Goal: Navigation & Orientation: Find specific page/section

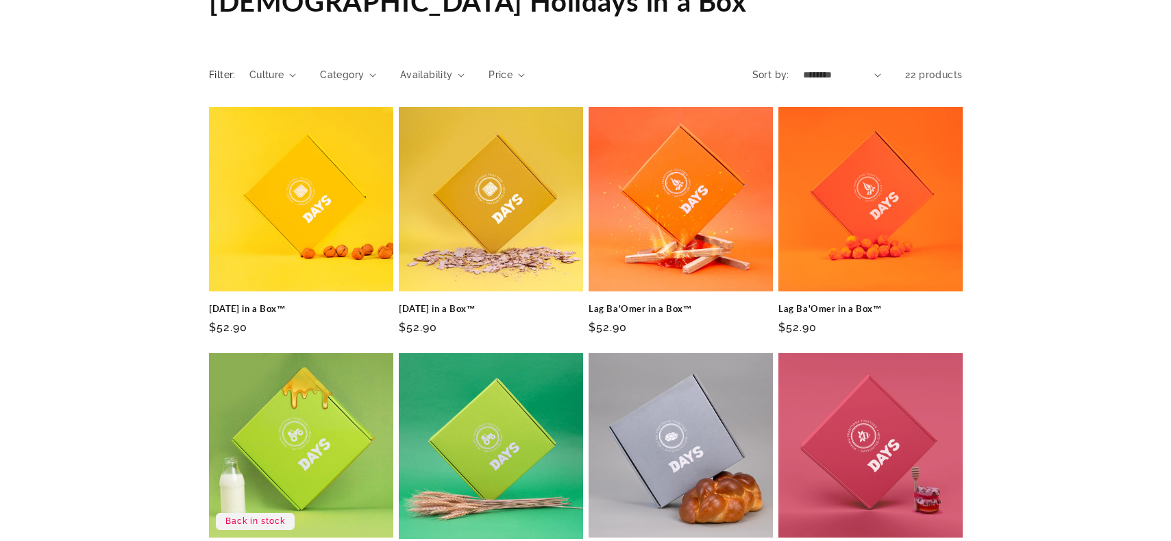
scroll to position [184, 0]
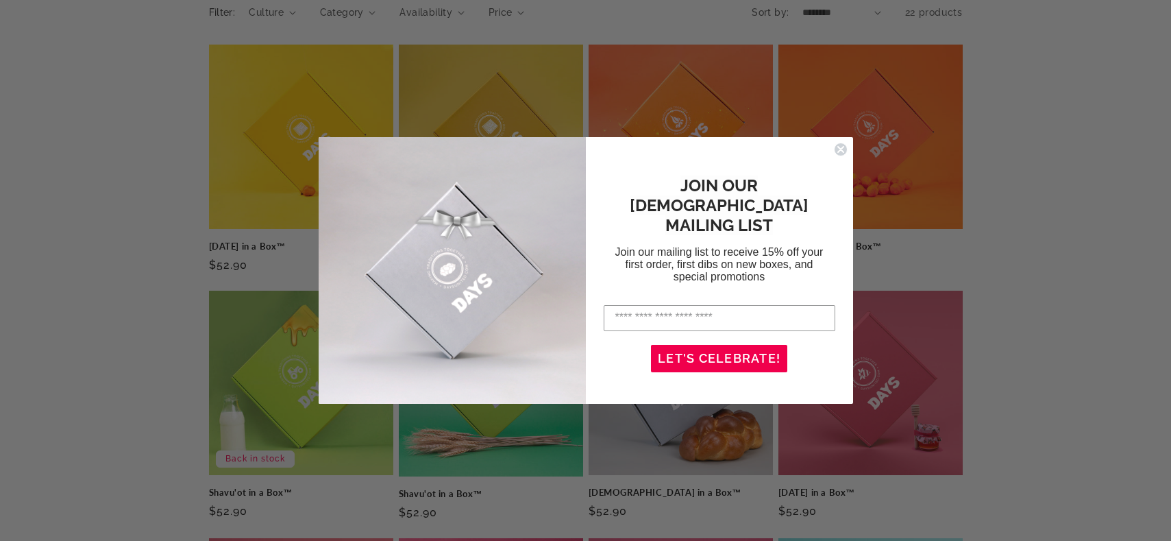
click at [842, 152] on circle "Close dialog" at bounding box center [840, 149] width 13 height 13
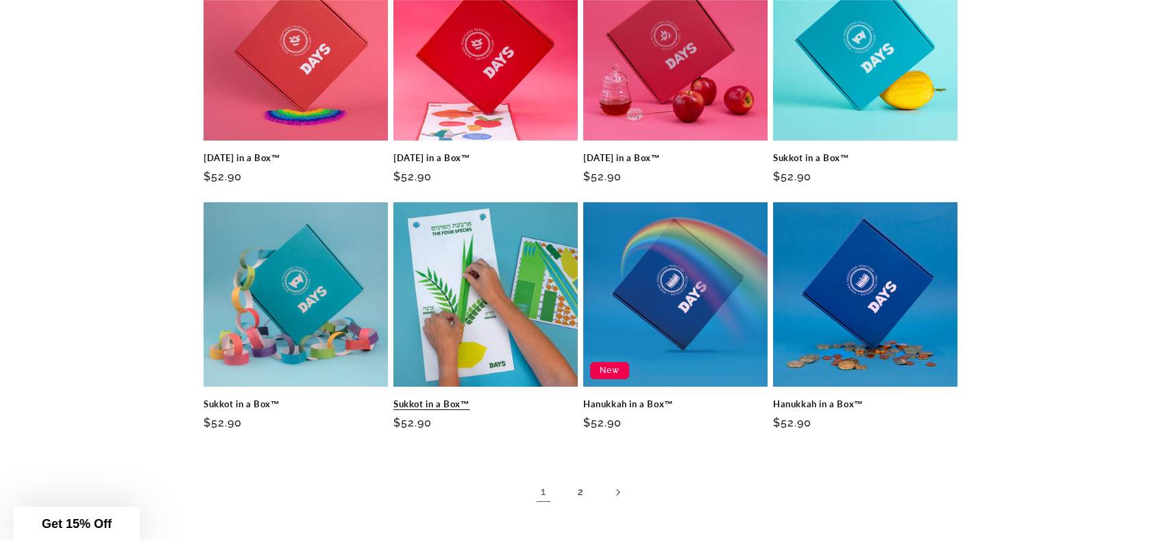
scroll to position [838, 0]
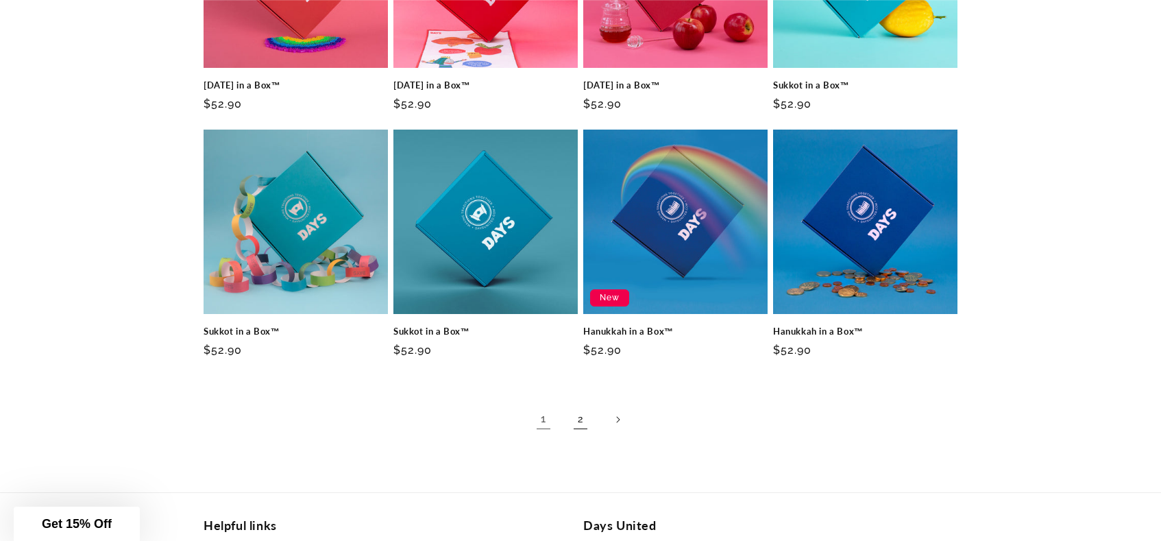
click at [582, 418] on link "2" at bounding box center [580, 419] width 30 height 30
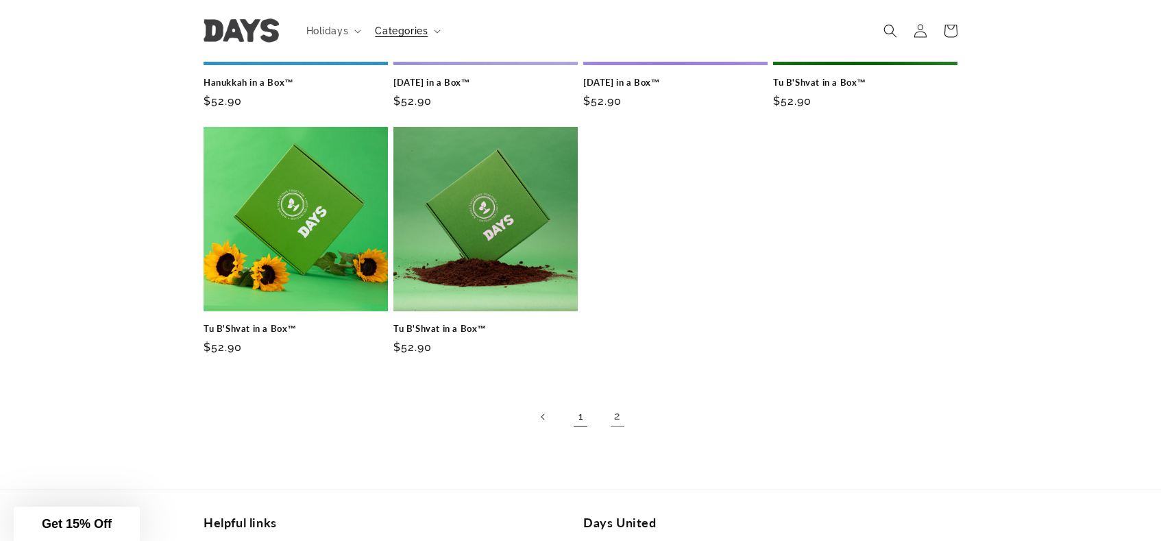
scroll to position [283, 0]
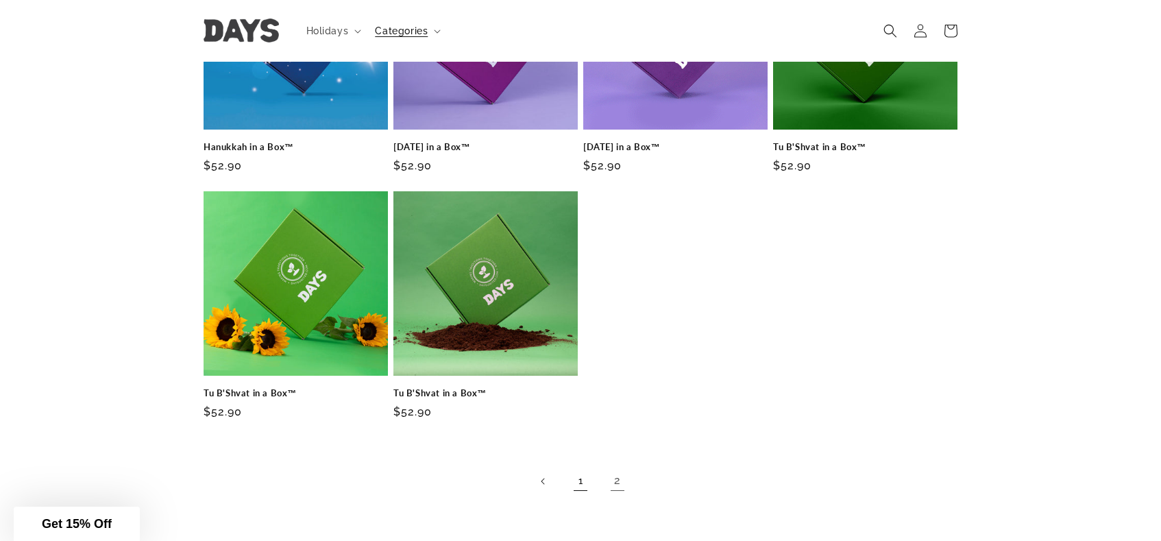
click at [578, 477] on link "1" at bounding box center [580, 481] width 30 height 30
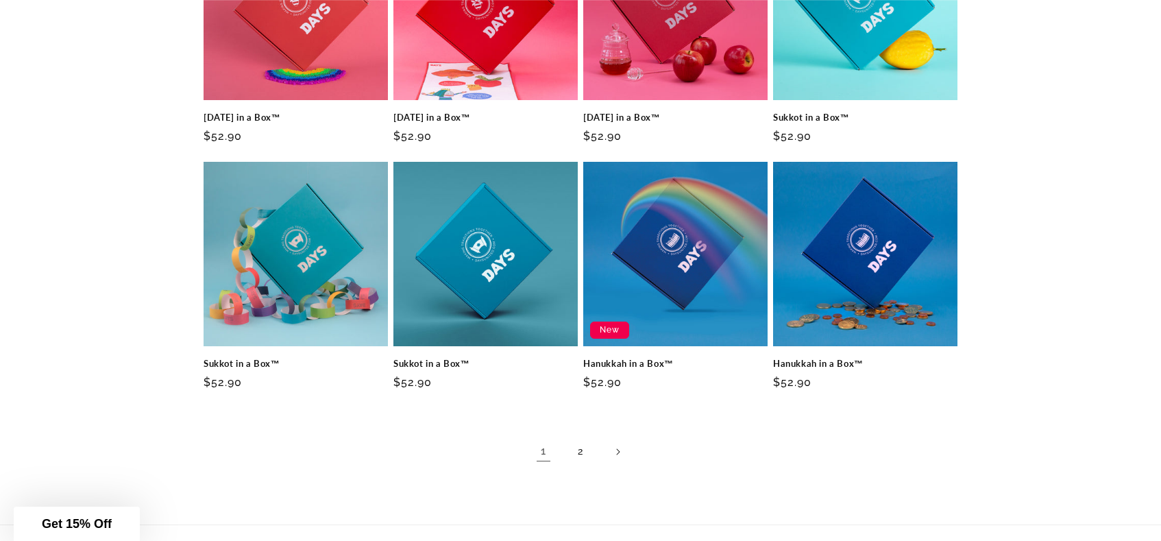
scroll to position [950, 0]
